Goal: Task Accomplishment & Management: Use online tool/utility

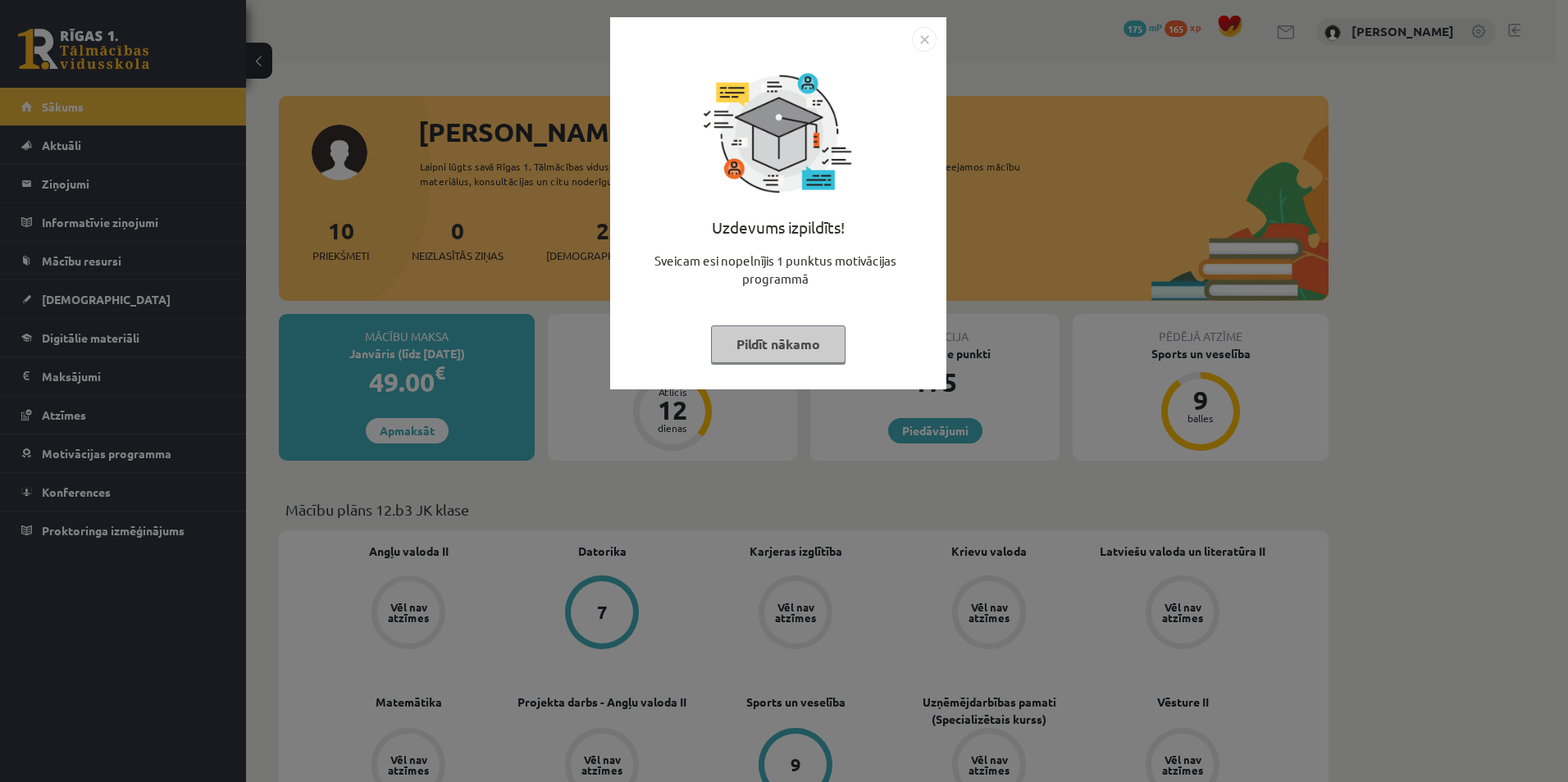
click at [738, 343] on button "Pildīt nākamo" at bounding box center [779, 344] width 135 height 37
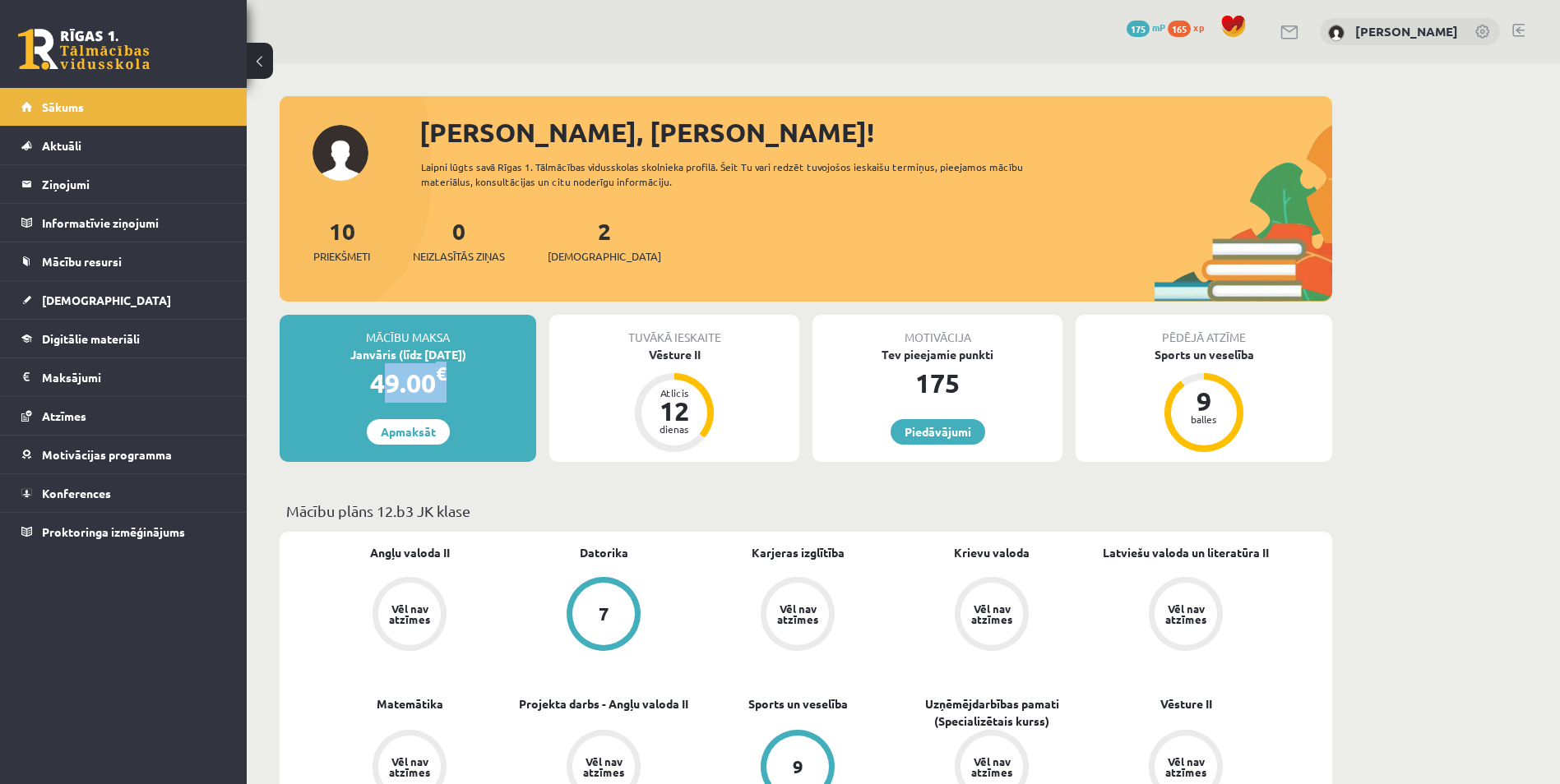
drag, startPoint x: 369, startPoint y: 388, endPoint x: 466, endPoint y: 389, distance: 97.0
click at [466, 389] on div "49.00 €" at bounding box center [407, 382] width 257 height 39
drag, startPoint x: 466, startPoint y: 389, endPoint x: 437, endPoint y: 385, distance: 29.3
click at [437, 385] on div "49.00 €" at bounding box center [407, 382] width 257 height 39
drag, startPoint x: 453, startPoint y: 378, endPoint x: 349, endPoint y: 370, distance: 104.3
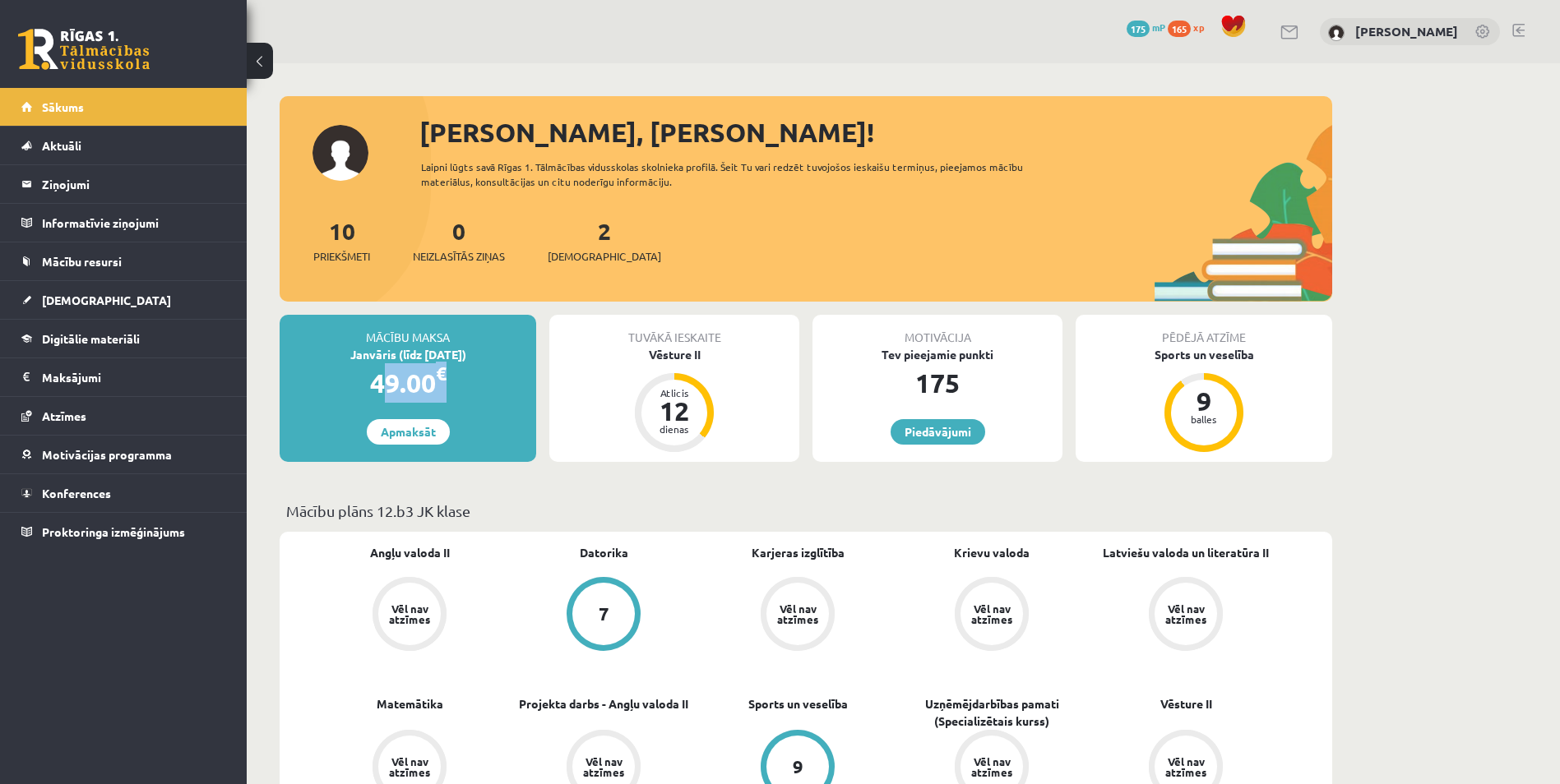
click at [349, 370] on div "49.00 €" at bounding box center [407, 382] width 257 height 39
drag, startPoint x: 349, startPoint y: 370, endPoint x: 306, endPoint y: 346, distance: 49.2
click at [306, 346] on div "Janvāris (līdz 15.01.26)" at bounding box center [407, 354] width 257 height 17
click at [351, 235] on link "10 Priekšmeti" at bounding box center [341, 240] width 57 height 48
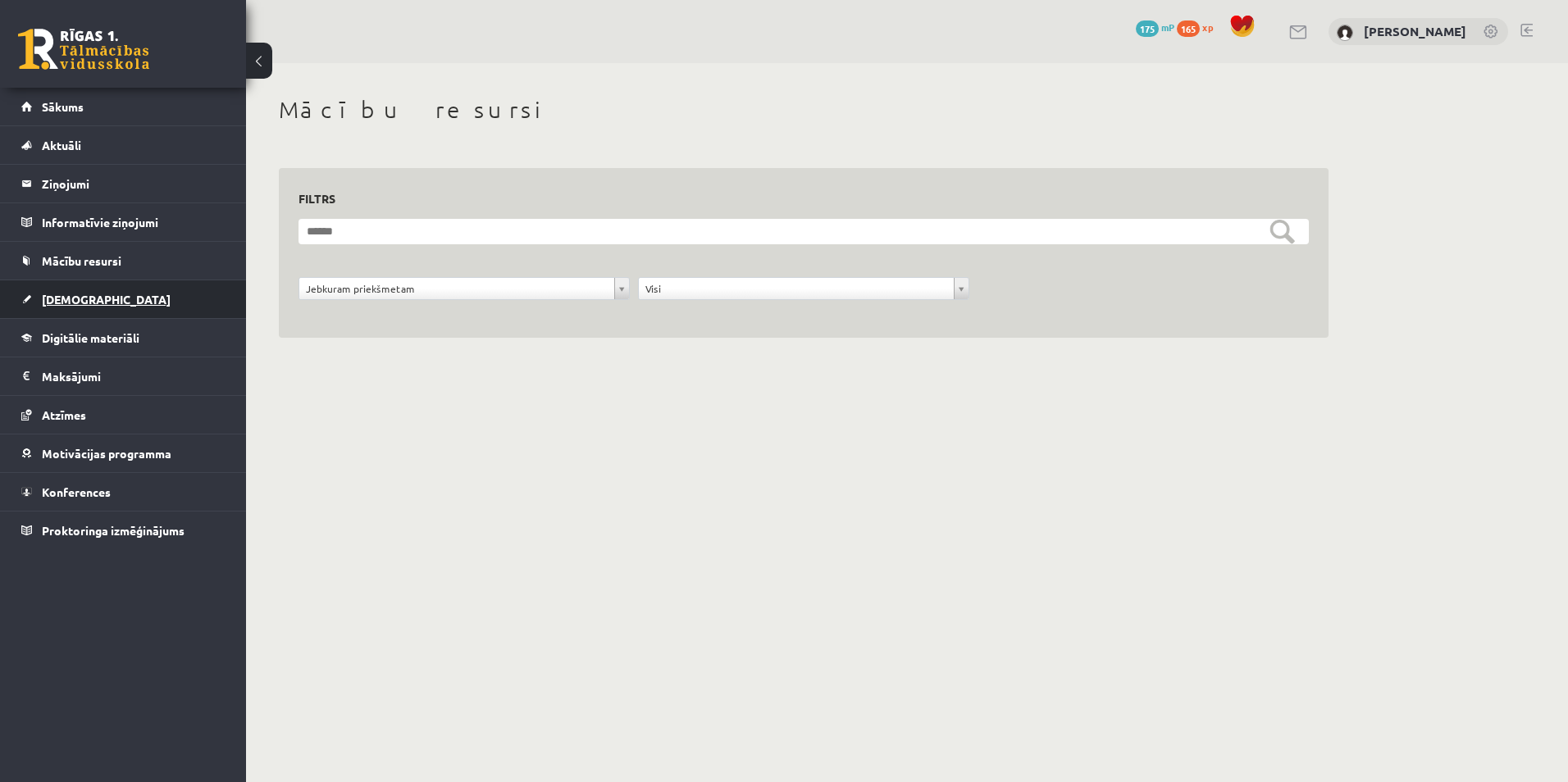
click at [137, 294] on link "[DEMOGRAPHIC_DATA]" at bounding box center [123, 299] width 204 height 37
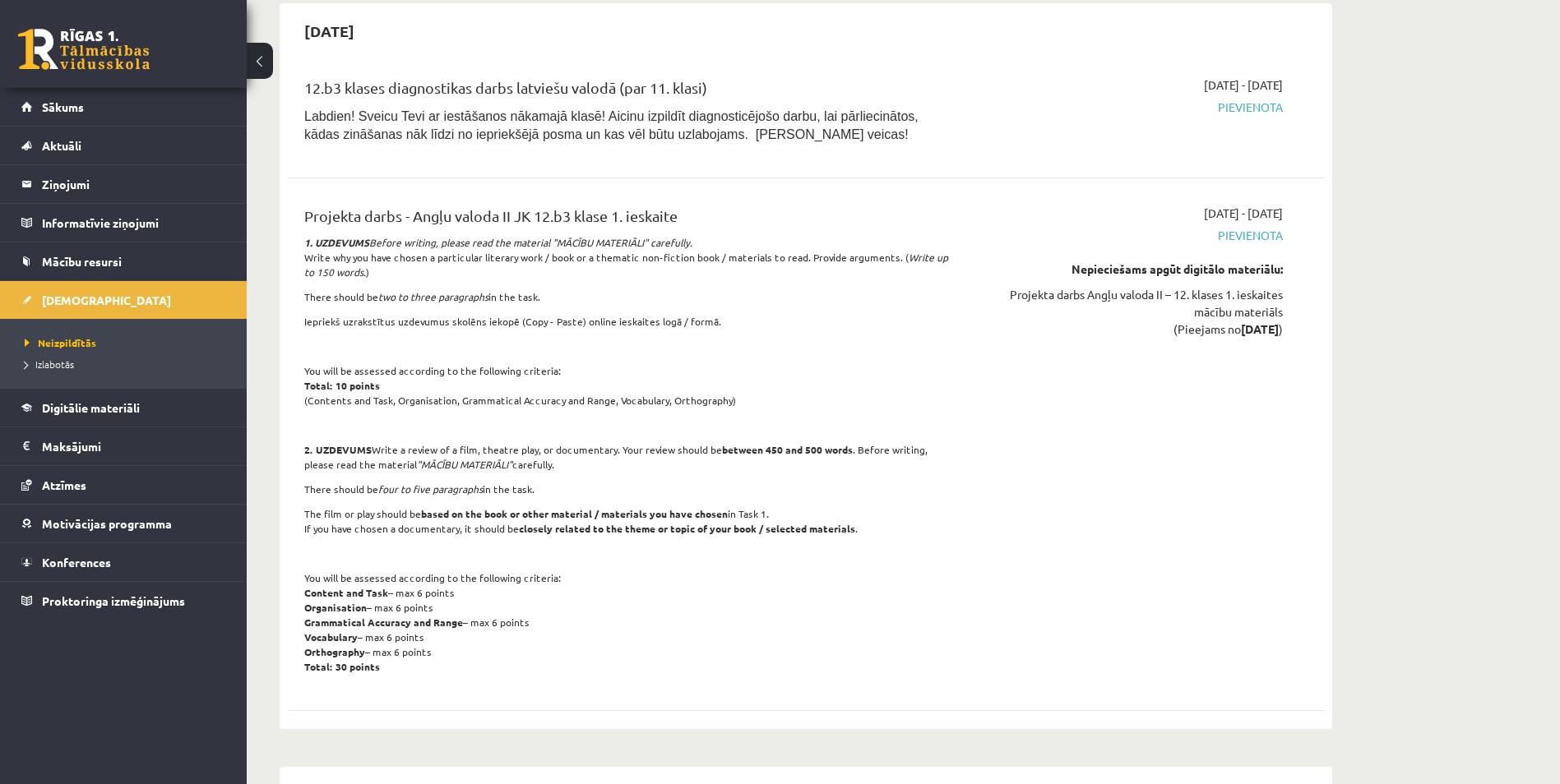
scroll to position [1397, 0]
